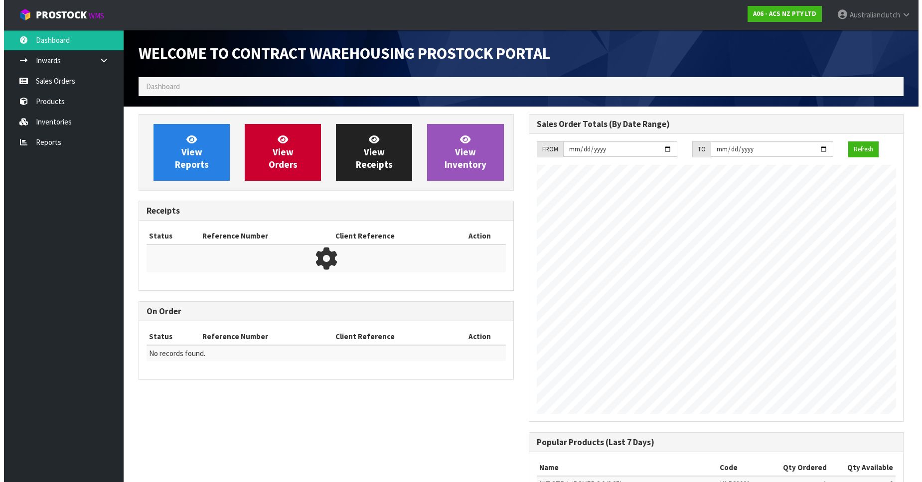
scroll to position [553, 390]
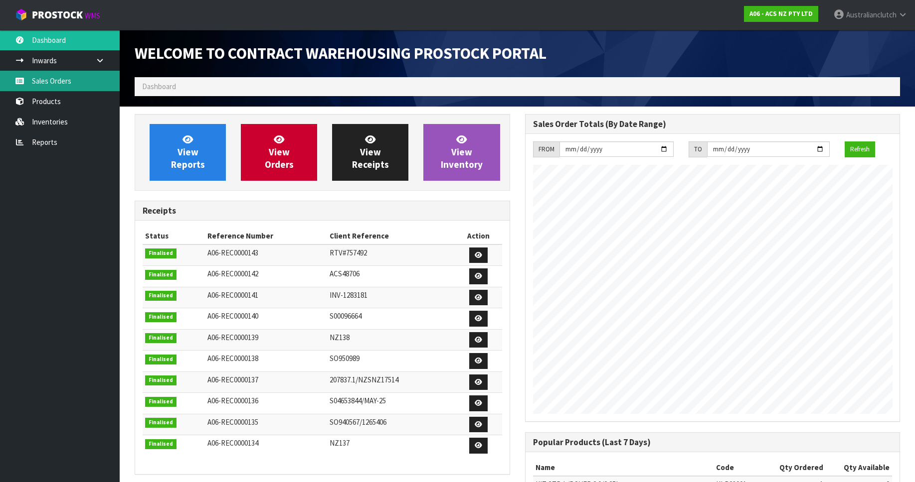
click at [77, 79] on link "Sales Orders" at bounding box center [60, 81] width 120 height 20
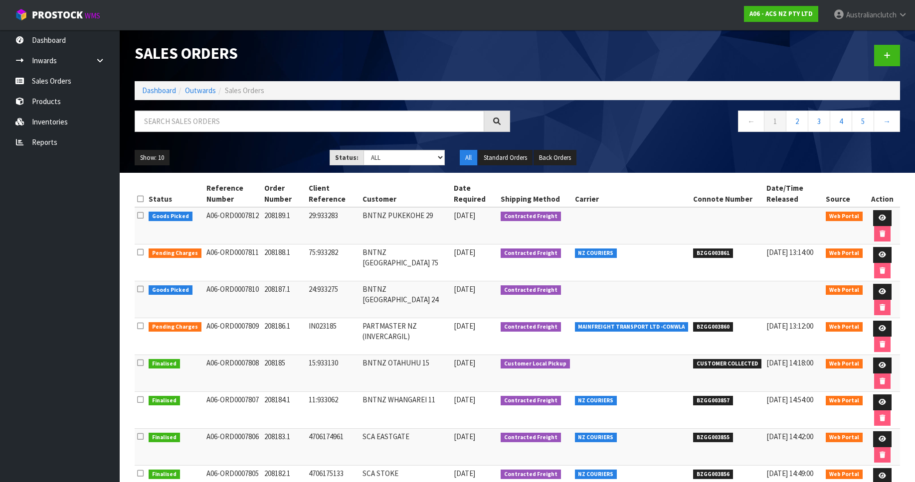
click at [893, 78] on div at bounding box center [712, 55] width 390 height 51
click at [892, 56] on link at bounding box center [887, 55] width 26 height 21
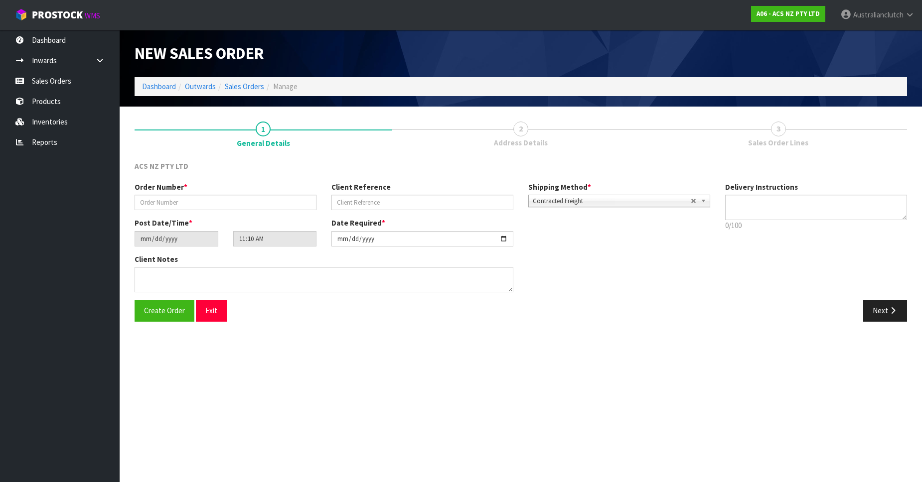
click at [154, 194] on div "Order Number *" at bounding box center [225, 196] width 197 height 28
click at [163, 198] on input "text" at bounding box center [226, 202] width 182 height 15
click at [247, 205] on input "text" at bounding box center [226, 202] width 182 height 15
paste input "2"
click at [163, 206] on input "text" at bounding box center [226, 202] width 182 height 15
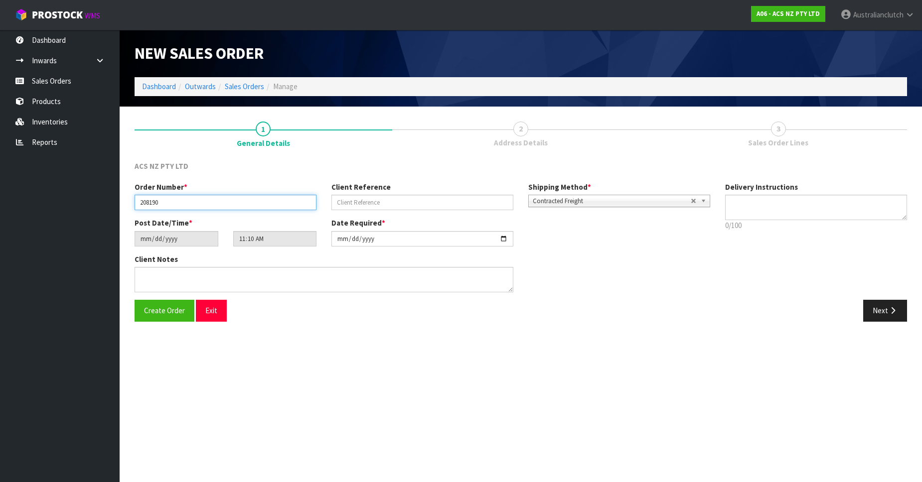
type input "208190"
type input "19:933556"
click at [587, 197] on span "Contracted Freight" at bounding box center [612, 201] width 158 height 12
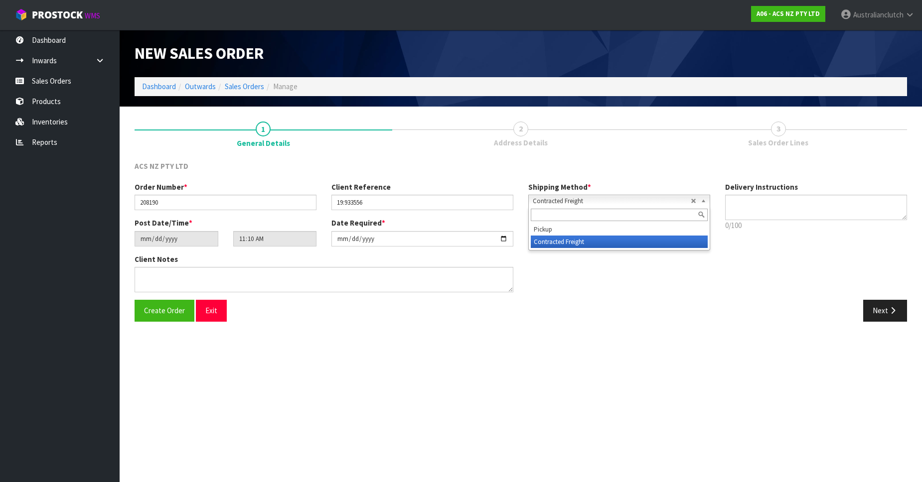
drag, startPoint x: 604, startPoint y: 217, endPoint x: 608, endPoint y: 222, distance: 6.4
click at [604, 218] on input "text" at bounding box center [619, 215] width 177 height 12
click at [611, 223] on div at bounding box center [619, 215] width 181 height 16
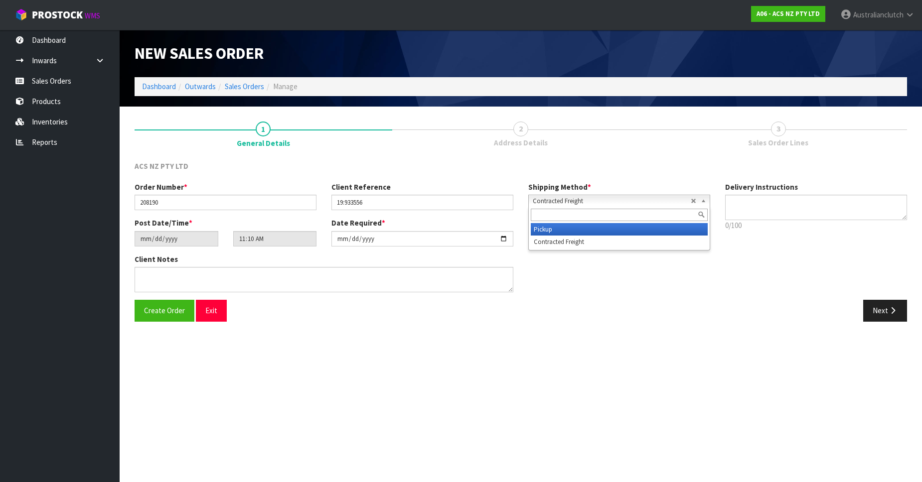
click at [616, 224] on li "Pickup" at bounding box center [619, 229] width 177 height 12
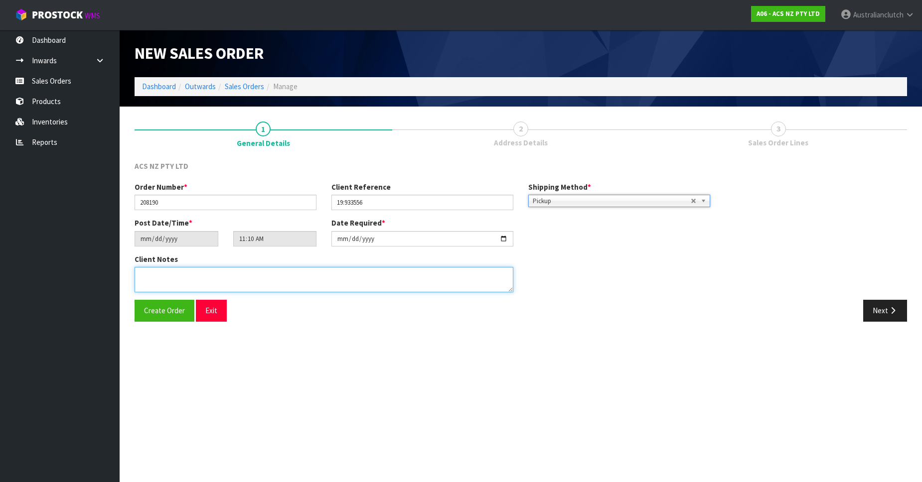
click at [425, 292] on textarea at bounding box center [324, 279] width 379 height 25
type textarea "DEADLINE TO COLLECT"
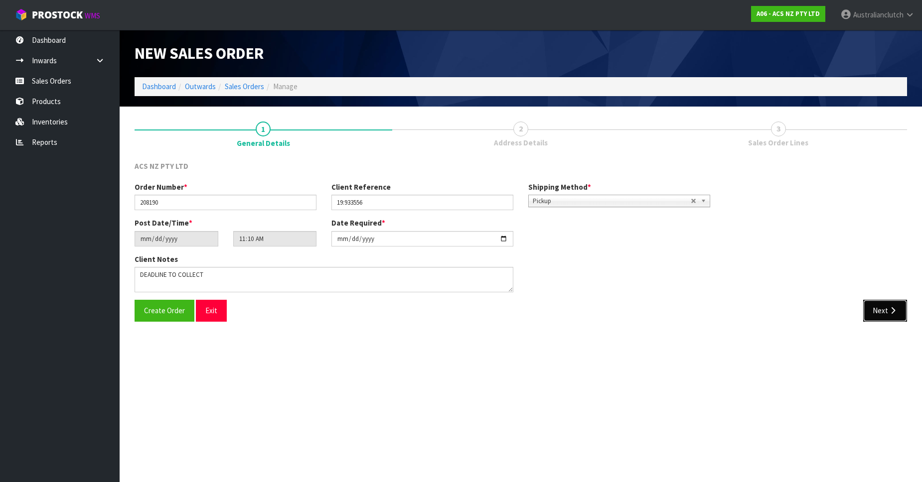
click at [895, 315] on button "Next" at bounding box center [885, 310] width 44 height 21
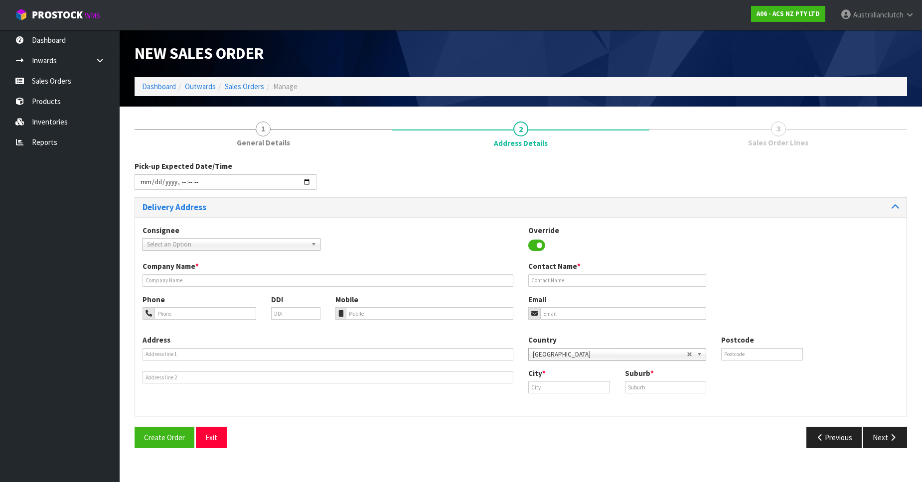
drag, startPoint x: 239, startPoint y: 230, endPoint x: 239, endPoint y: 242, distance: 12.0
click at [239, 230] on div "Consignee 000001.BAY MECHANICS - BAY MECHANICS 000001A - BRAKE & TRANSMISSION N…" at bounding box center [231, 237] width 193 height 25
click at [240, 242] on span "Select an Option" at bounding box center [227, 245] width 160 height 12
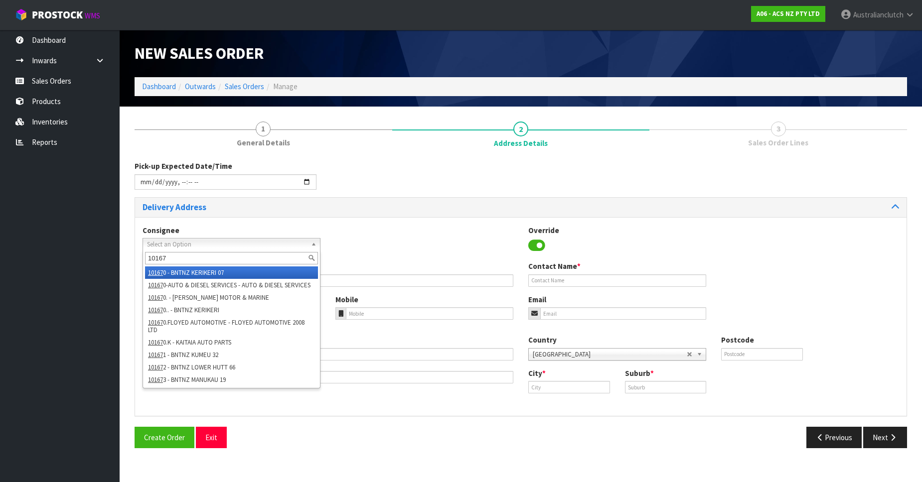
type input "101673"
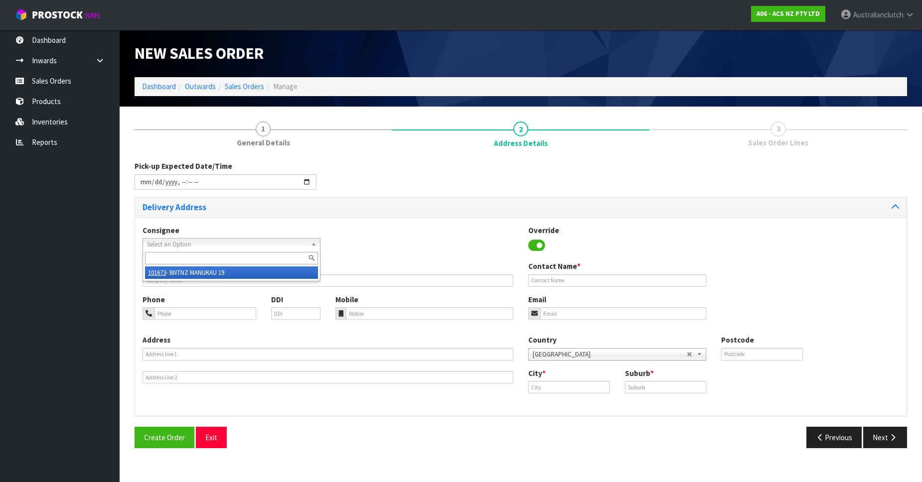
type input "BNTNZ MANUKAU 19"
type input "[STREET_ADDRESS]"
type input "2104"
type input "WIRI"
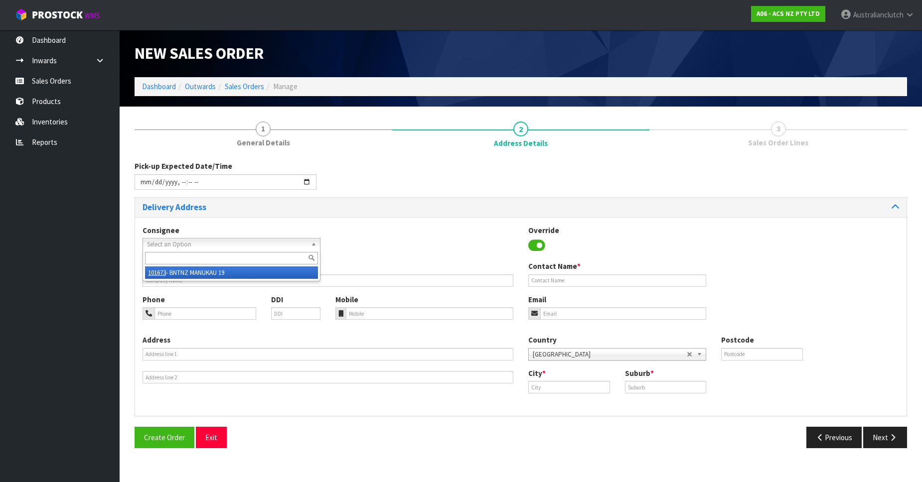
type input "WIRI"
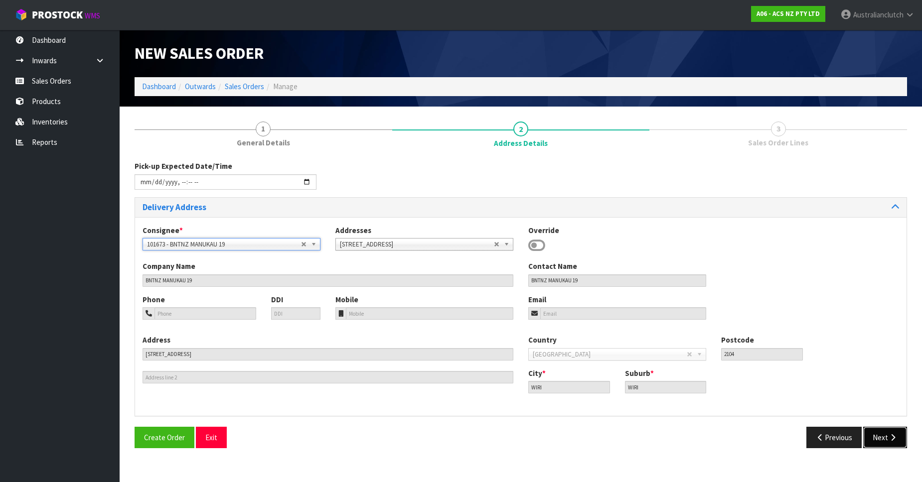
click at [892, 448] on button "Next" at bounding box center [885, 437] width 44 height 21
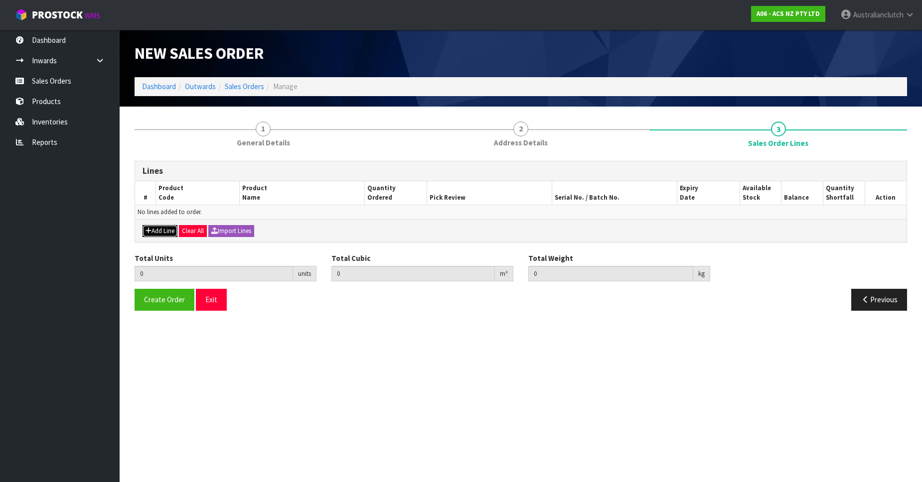
click at [164, 228] on button "Add Line" at bounding box center [160, 231] width 35 height 12
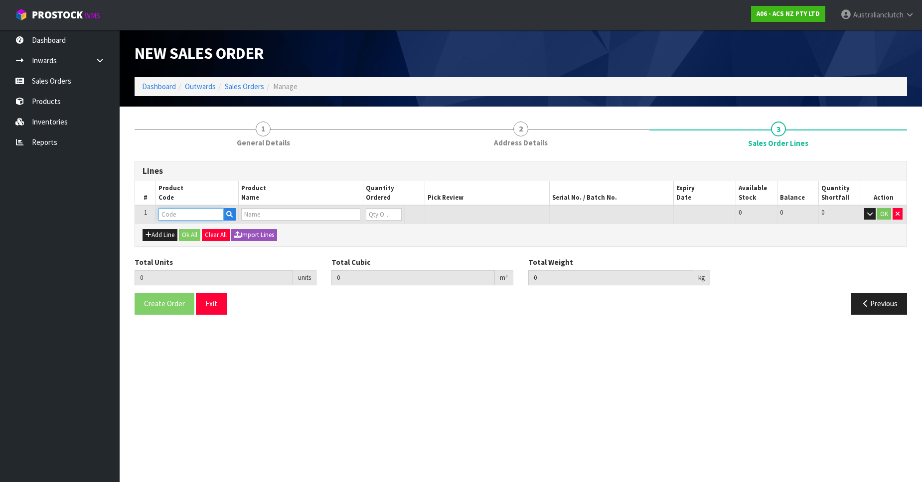
click at [171, 220] on input "text" at bounding box center [190, 214] width 65 height 12
paste input "S"
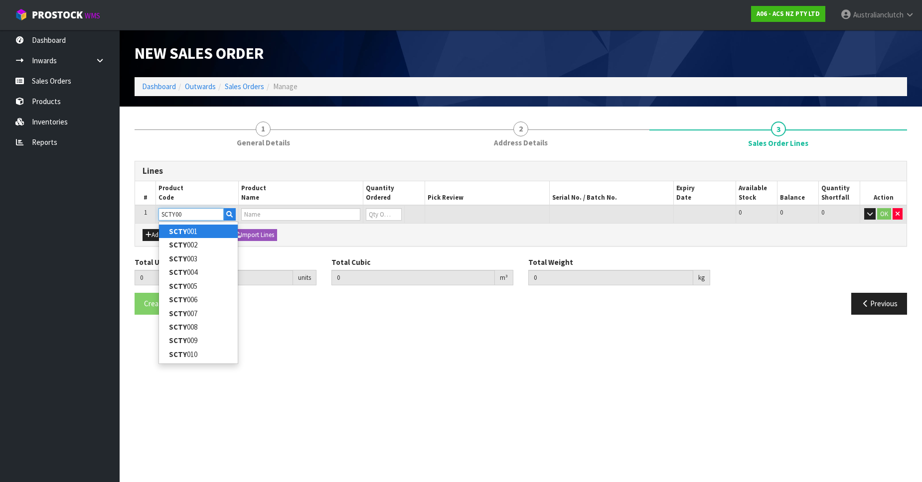
type input "SCTY002"
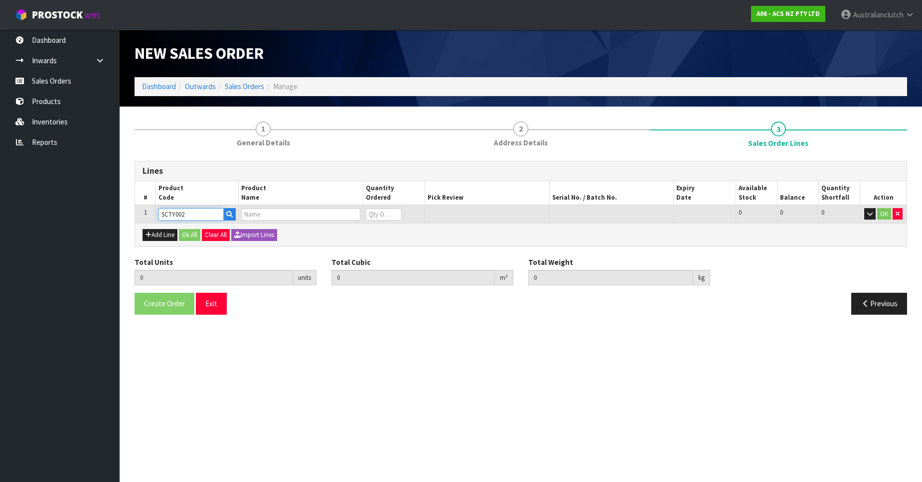
type input "0.000000"
type input "0.000"
type input "CLUTCH S/CYL TOYOTA 20.64MM (13/16")"
type input "0"
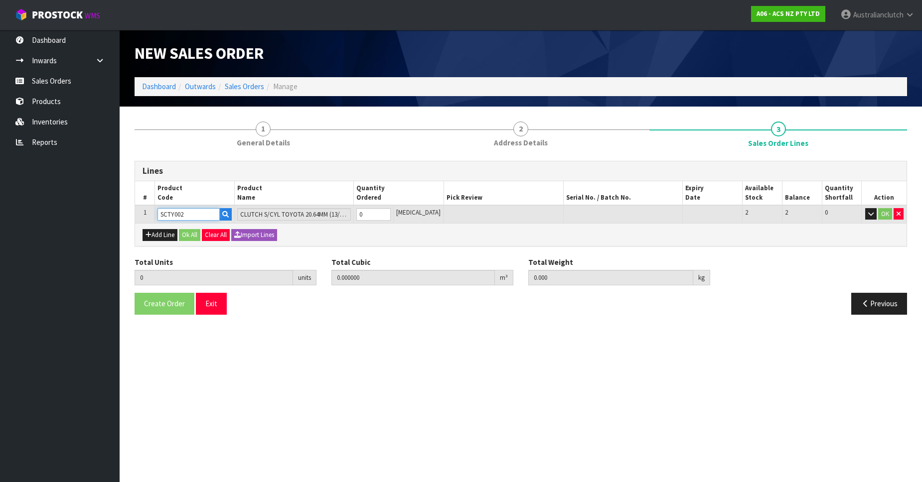
type input "SCTY002"
type input "1"
type input "0.000787"
type input "0.45"
type input "1"
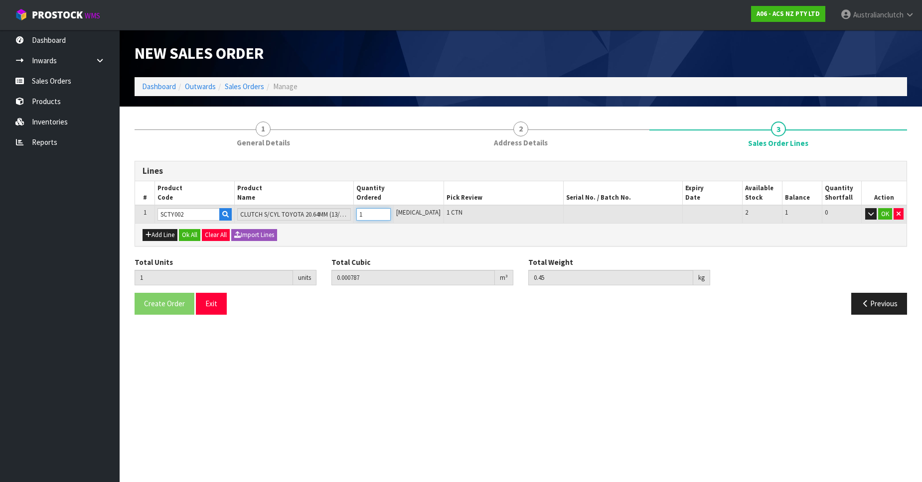
click at [391, 211] on input "1" at bounding box center [373, 214] width 34 height 12
click at [891, 214] on button "OK" at bounding box center [885, 214] width 14 height 12
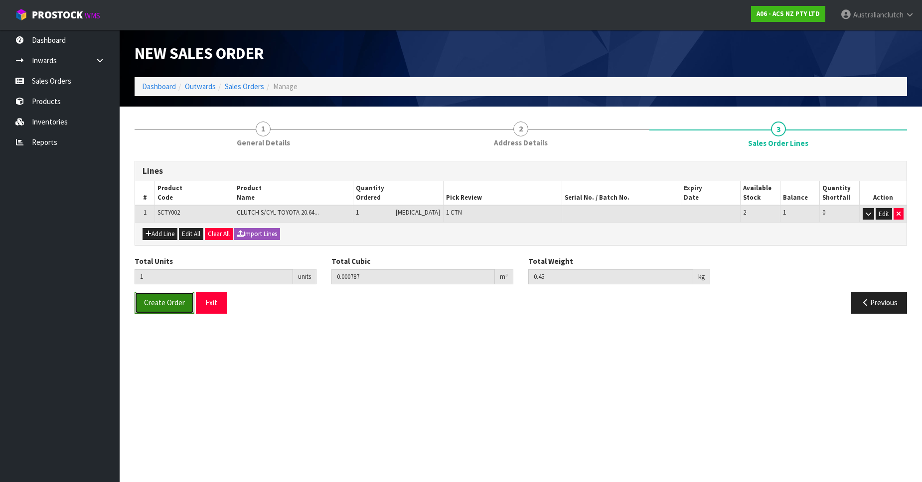
click at [146, 303] on span "Create Order" at bounding box center [164, 302] width 41 height 9
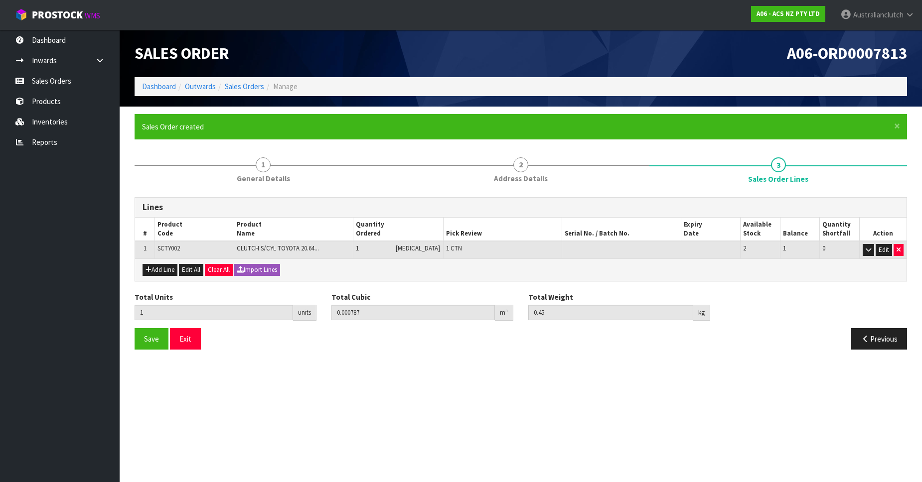
drag, startPoint x: 329, startPoint y: 328, endPoint x: 335, endPoint y: 331, distance: 6.7
click at [329, 328] on div "Save Exit" at bounding box center [324, 338] width 394 height 21
